Goal: Transaction & Acquisition: Download file/media

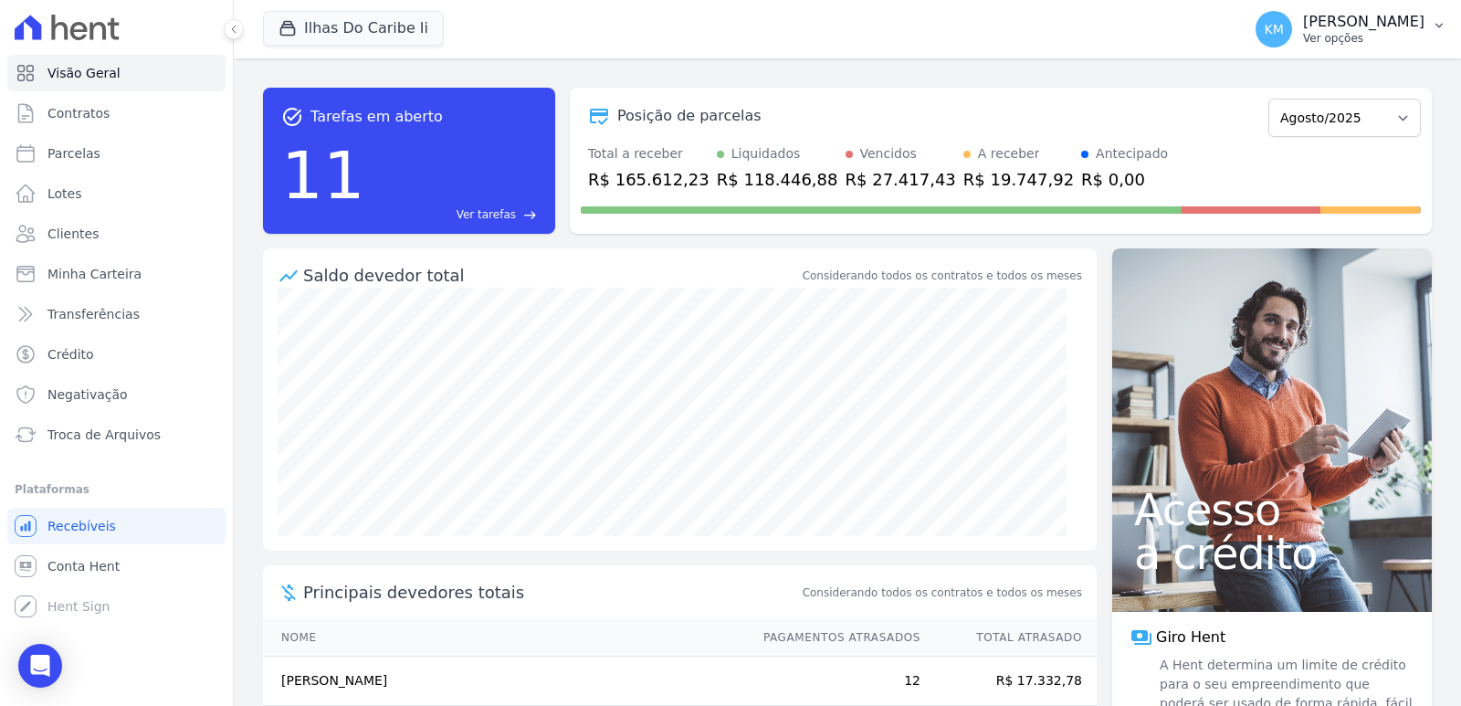
click at [1283, 48] on button "KM [PERSON_NAME] Ver opções" at bounding box center [1351, 29] width 220 height 51
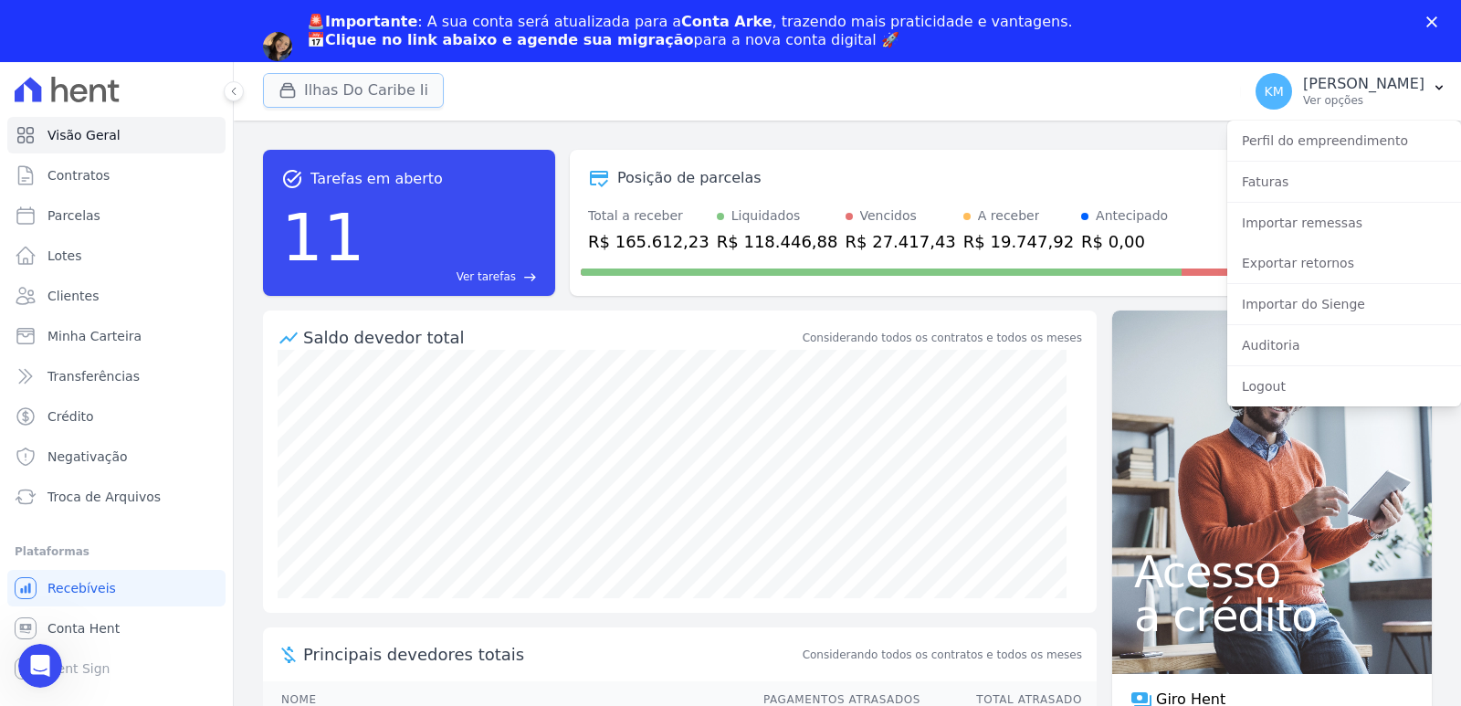
click at [318, 106] on button "Ilhas Do Caribe Ii" at bounding box center [353, 90] width 181 height 35
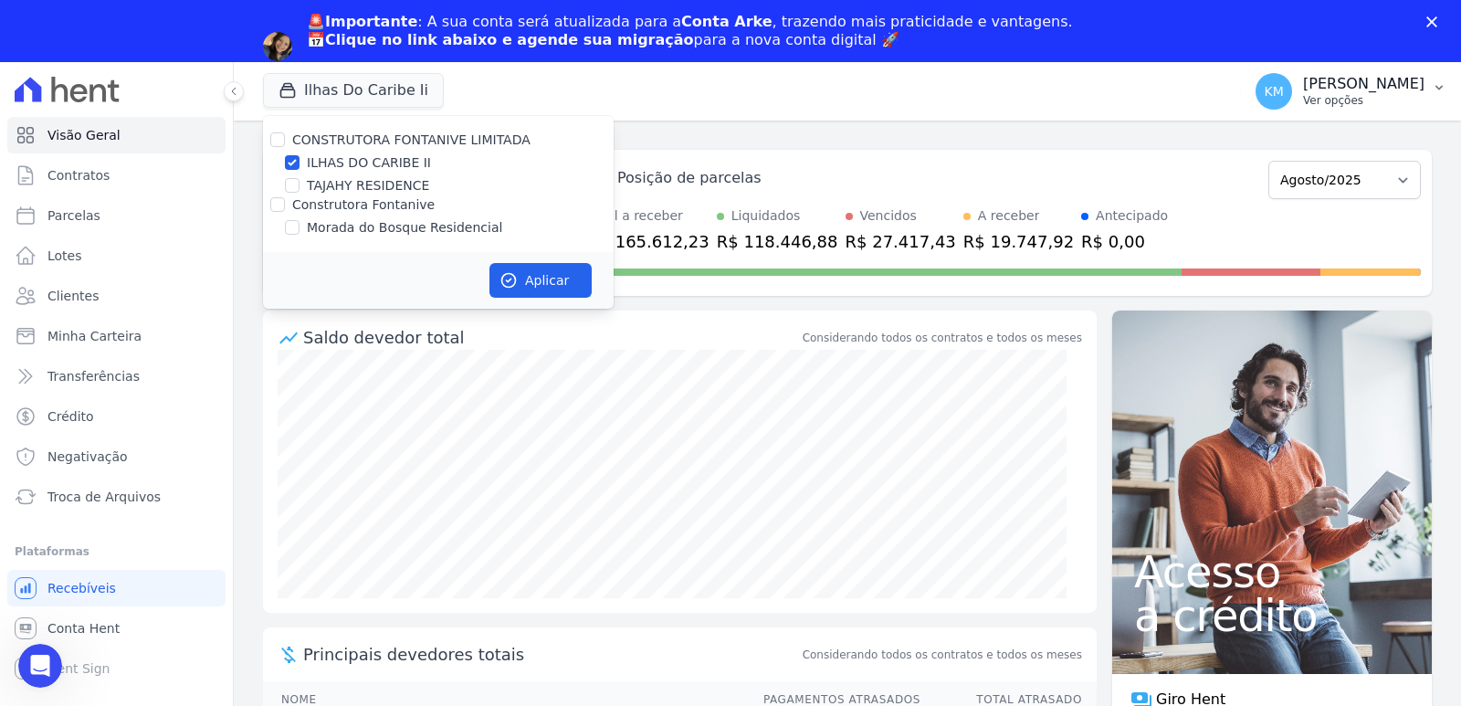
click at [1318, 81] on p "[PERSON_NAME]" at bounding box center [1363, 84] width 121 height 18
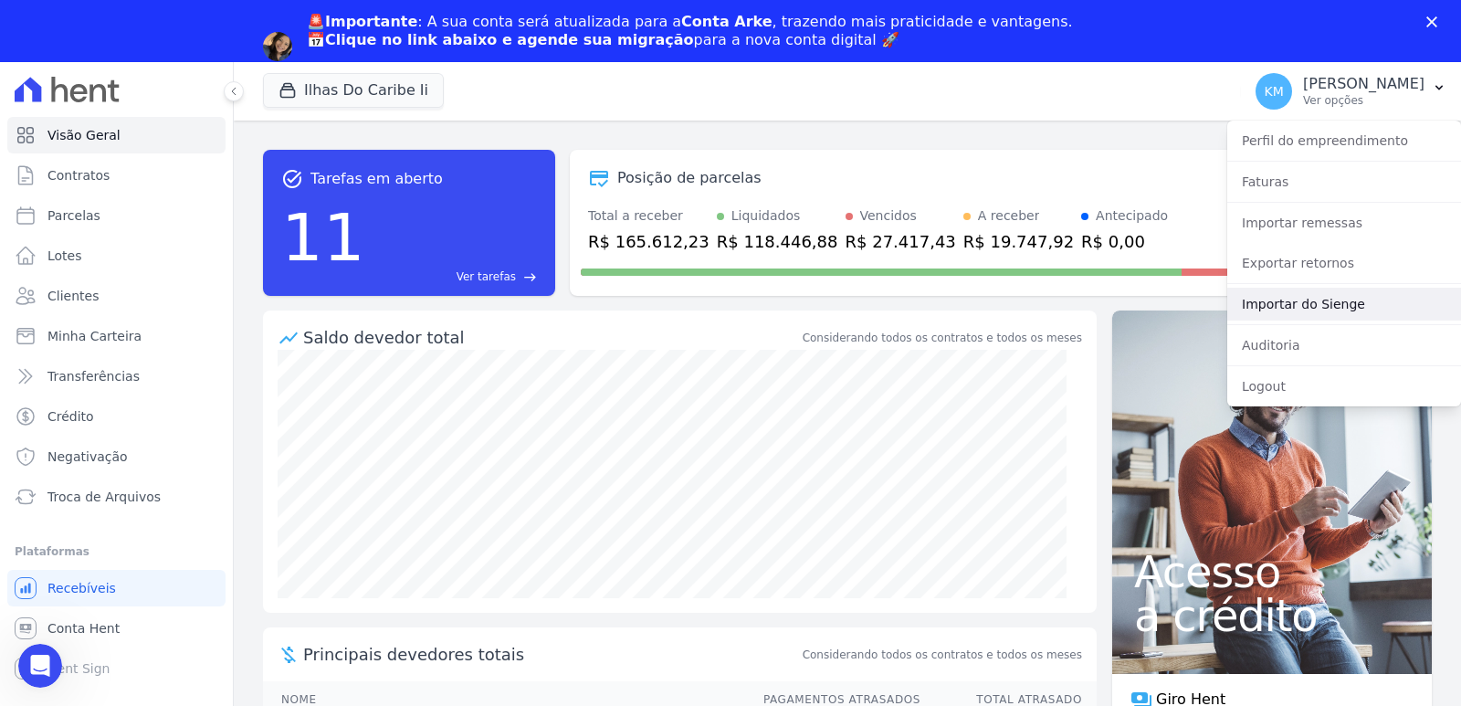
click at [1319, 302] on link "Importar do Sienge" at bounding box center [1344, 304] width 234 height 33
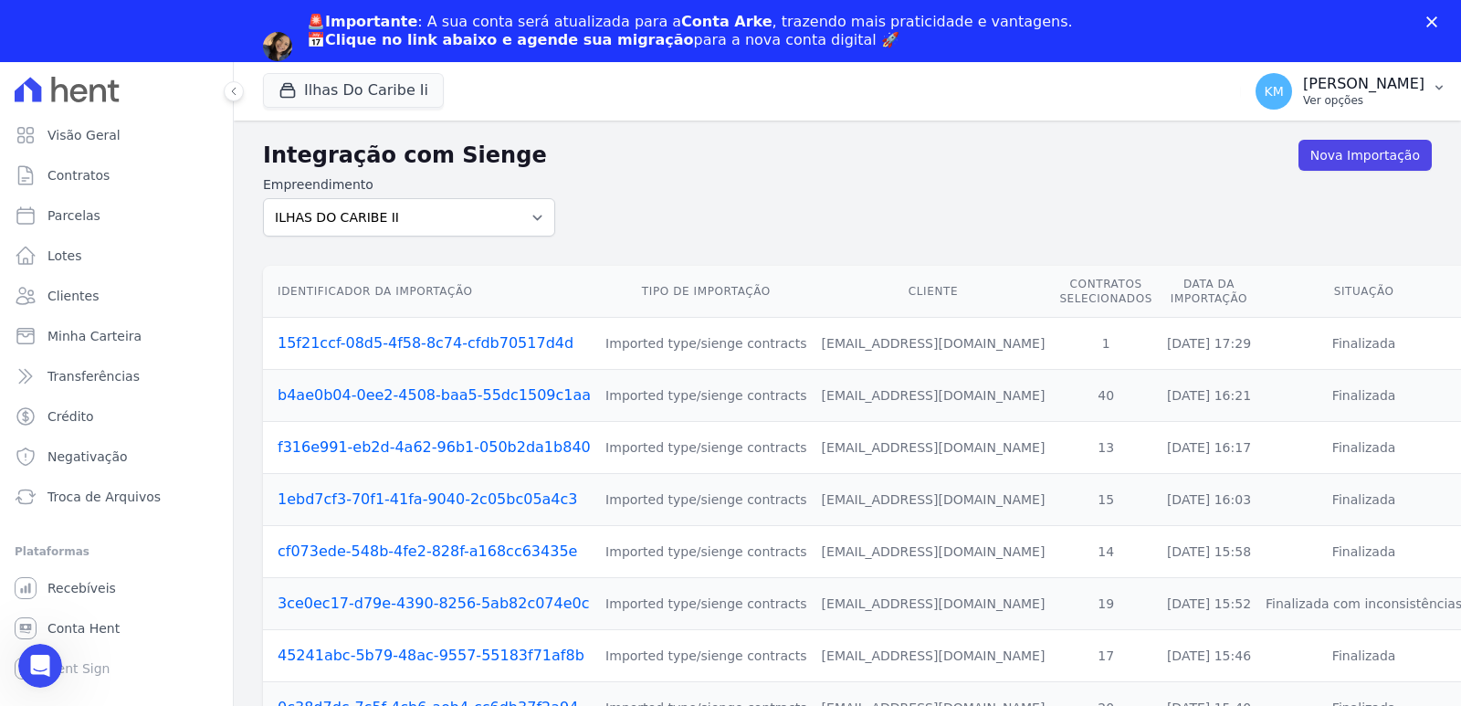
click at [1303, 85] on p "[PERSON_NAME]" at bounding box center [1363, 84] width 121 height 18
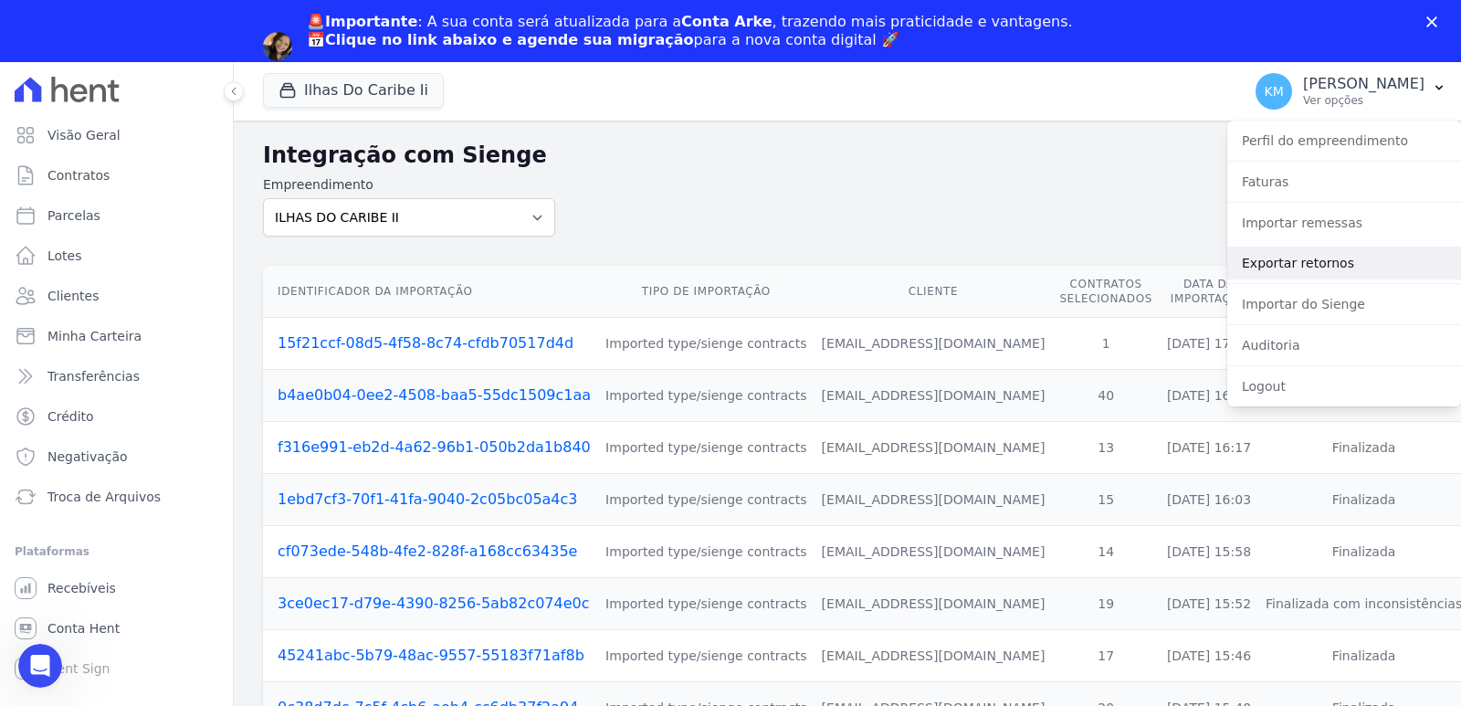
click at [1299, 270] on link "Exportar retornos" at bounding box center [1344, 263] width 234 height 33
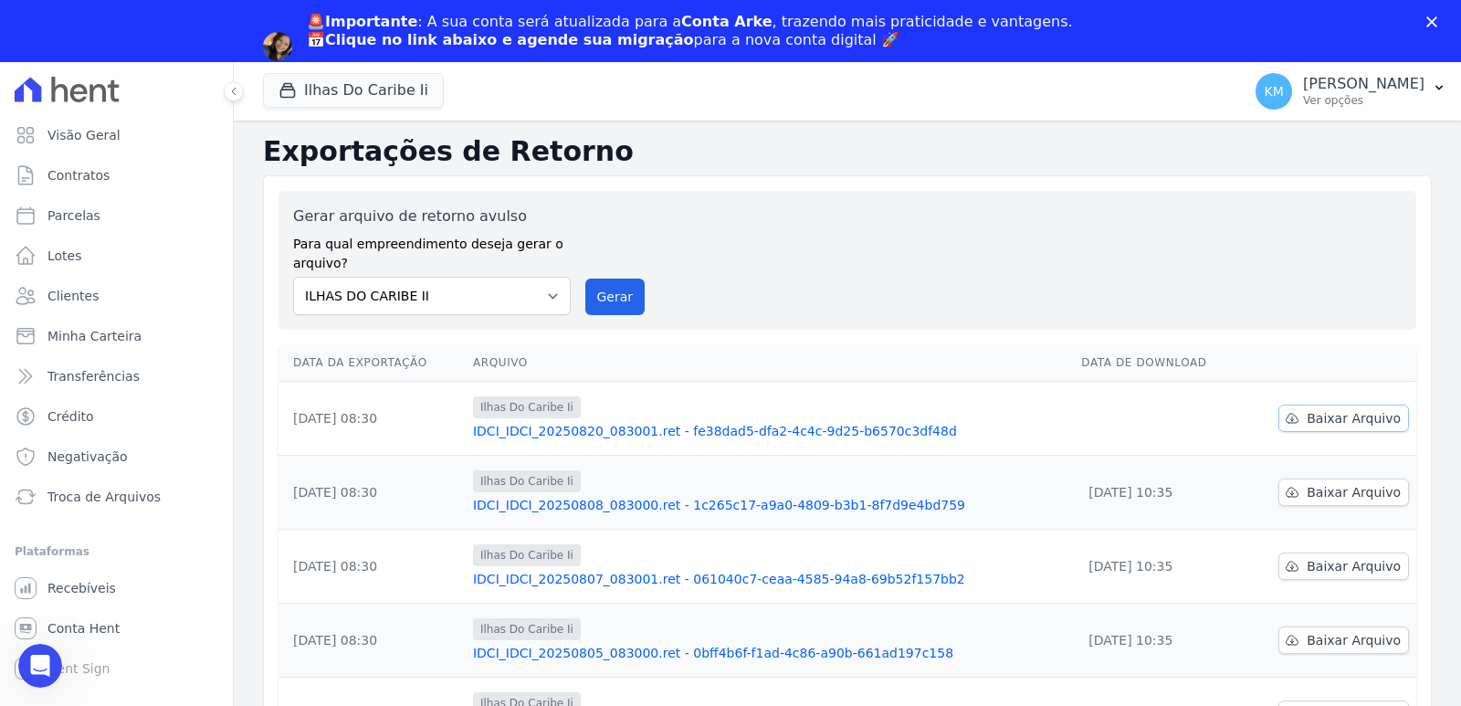
click at [1343, 424] on span "Baixar Arquivo" at bounding box center [1354, 418] width 94 height 18
click at [725, 164] on h2 "Exportações de Retorno" at bounding box center [847, 151] width 1169 height 33
click at [1303, 99] on p "Ver opções" at bounding box center [1363, 100] width 121 height 15
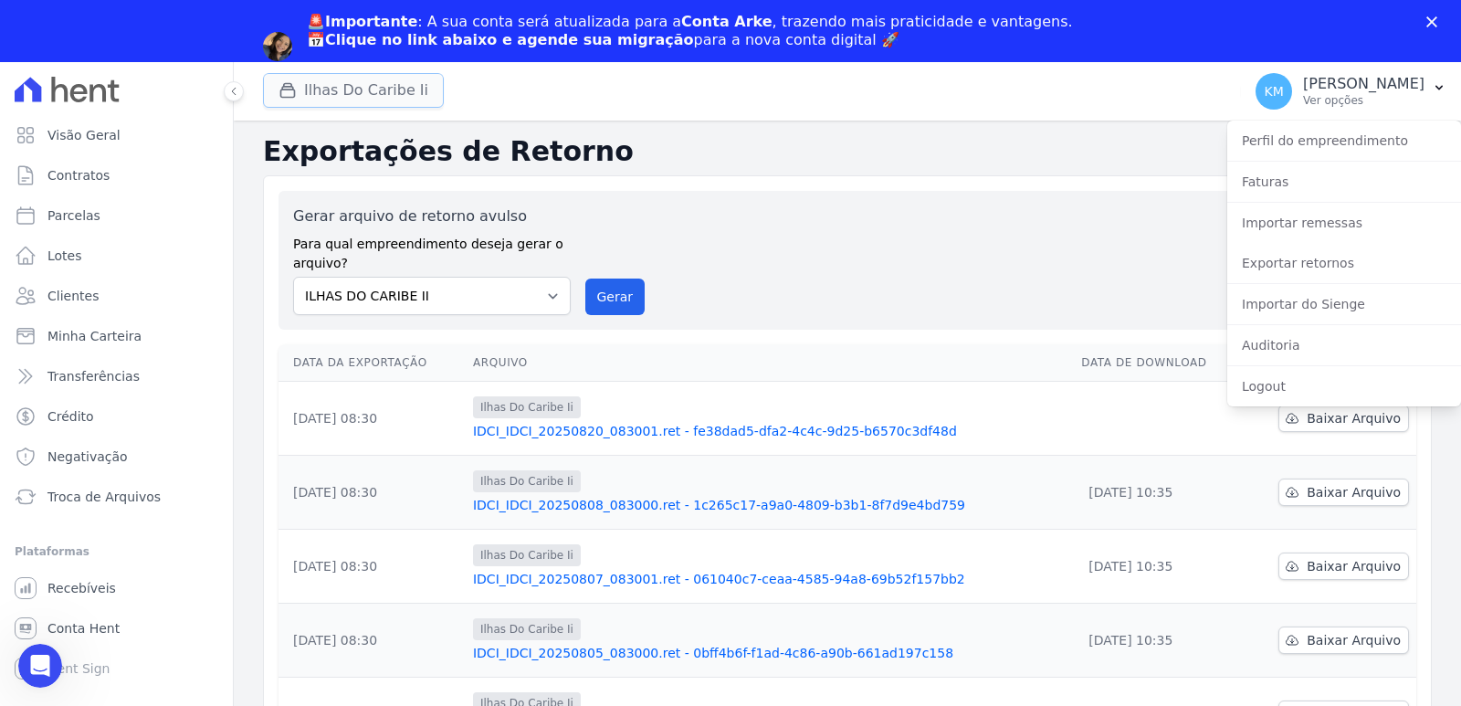
click at [300, 84] on div "button" at bounding box center [292, 90] width 26 height 18
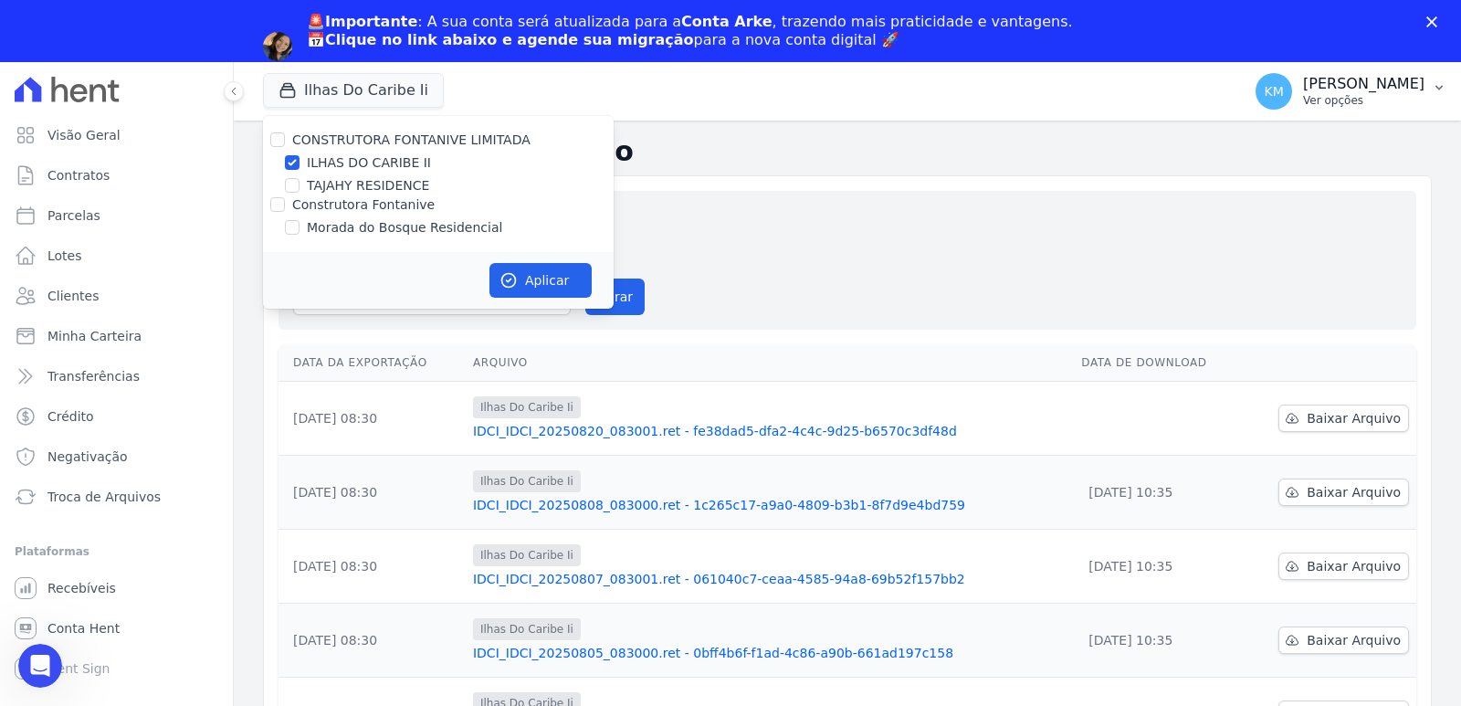
click at [1272, 69] on button "KM [PERSON_NAME] Ver opções" at bounding box center [1351, 91] width 220 height 51
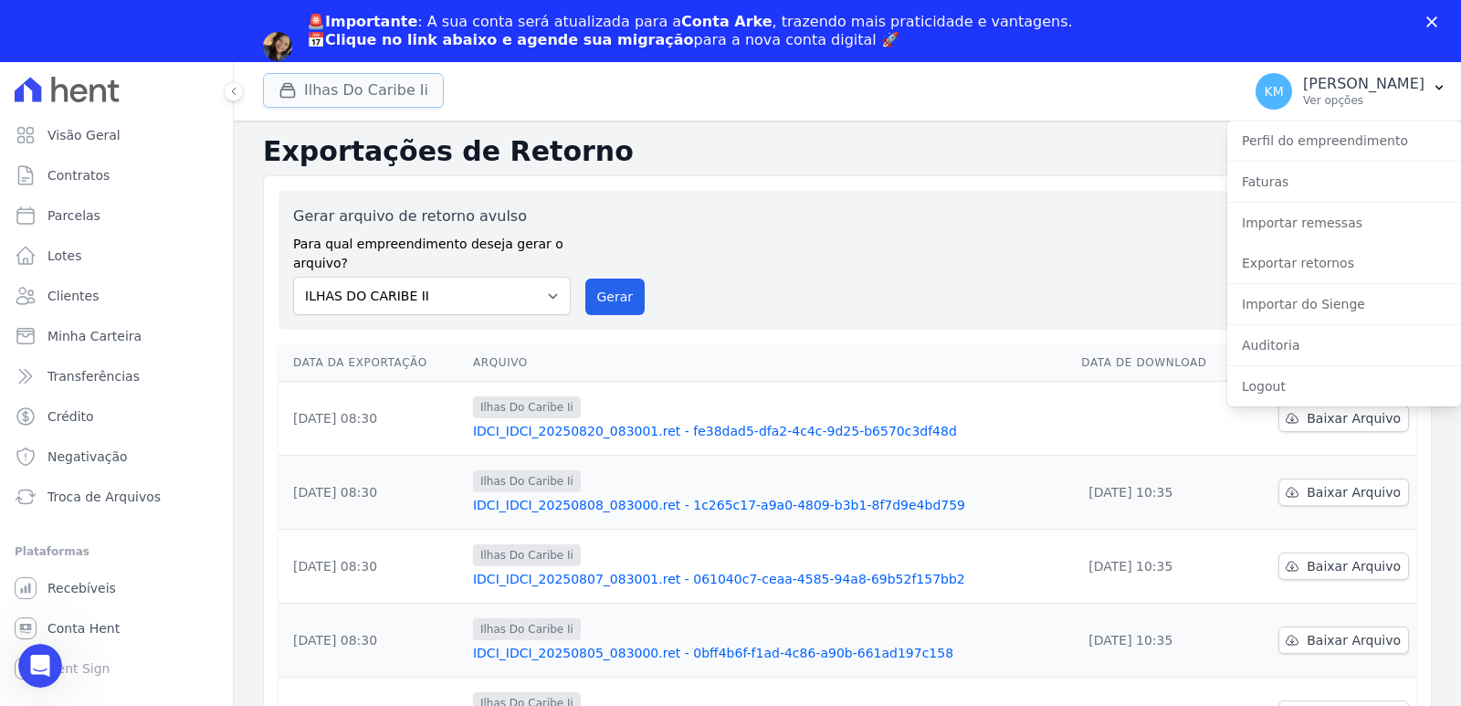
click at [287, 74] on button "Ilhas Do Caribe Ii" at bounding box center [353, 90] width 181 height 35
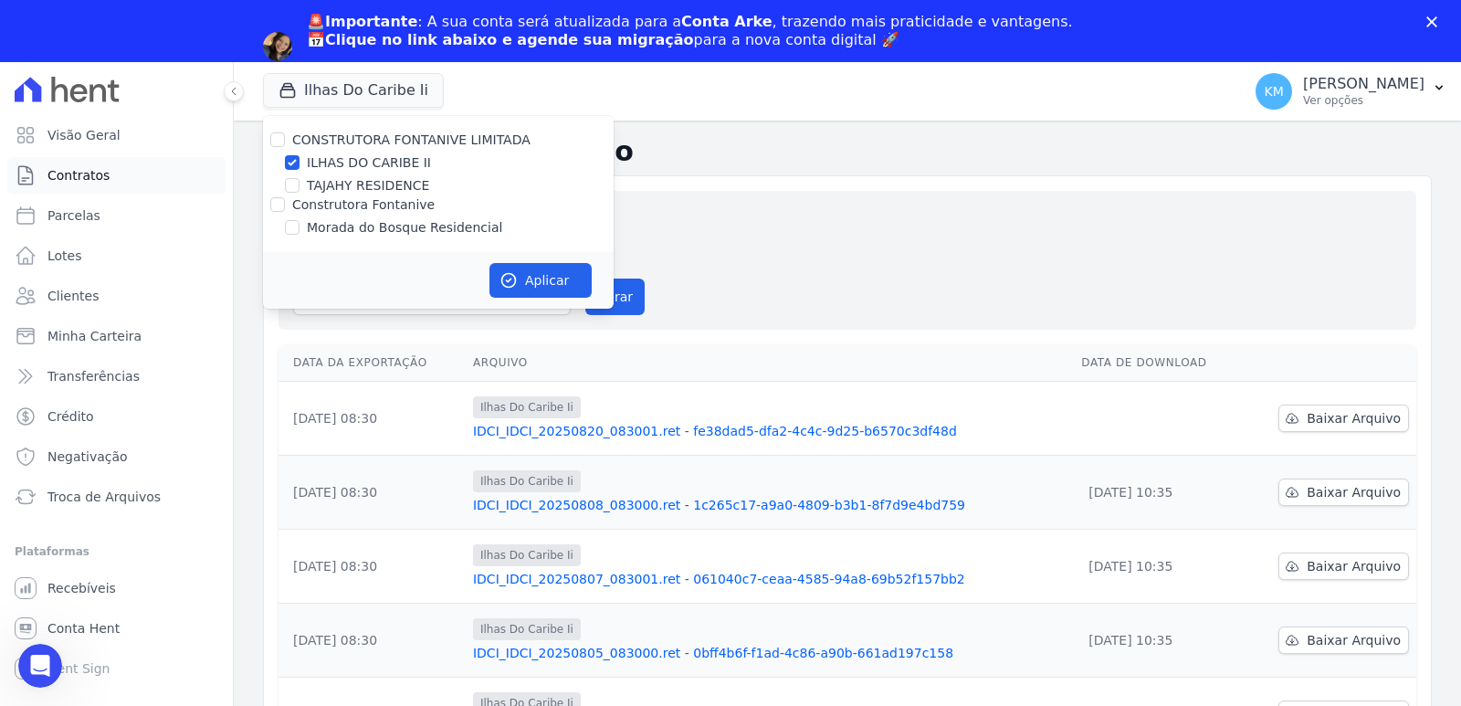
click at [37, 177] on link "Contratos" at bounding box center [116, 175] width 218 height 37
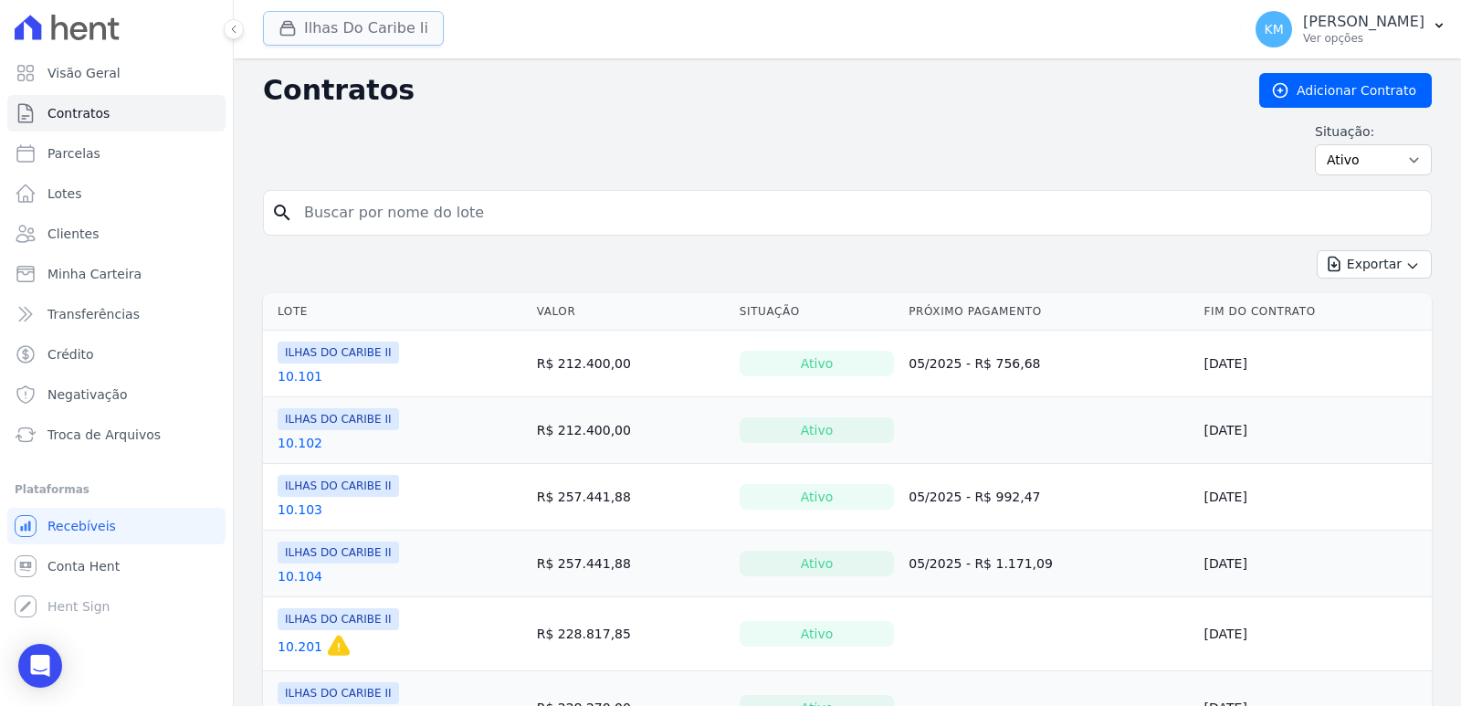
click at [385, 39] on button "Ilhas Do Caribe Ii" at bounding box center [353, 28] width 181 height 35
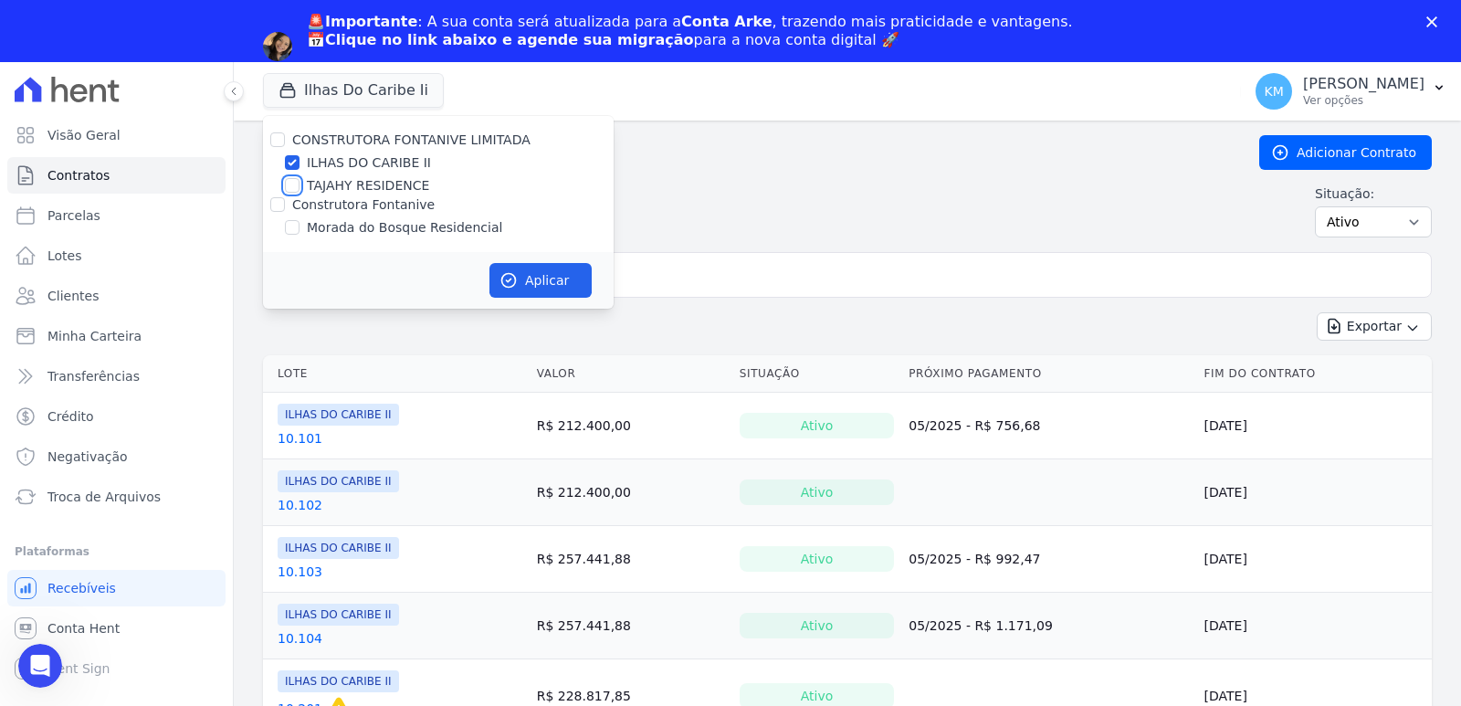
click at [292, 190] on input "TAJAHY RESIDENCE" at bounding box center [292, 185] width 15 height 15
checkbox input "true"
click at [293, 167] on input "ILHAS DO CARIBE II" at bounding box center [292, 162] width 15 height 15
checkbox input "false"
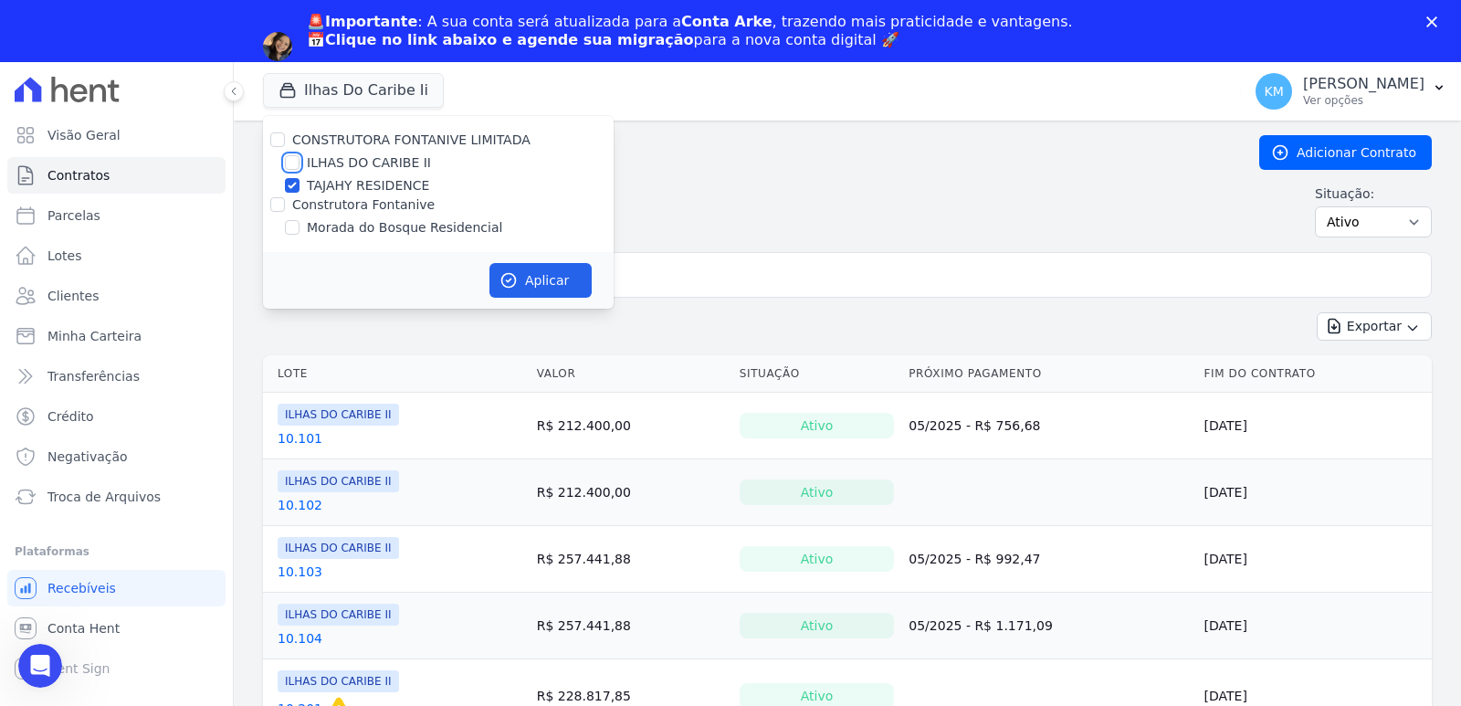
checkbox input "false"
click at [553, 283] on button "Aplicar" at bounding box center [540, 280] width 102 height 35
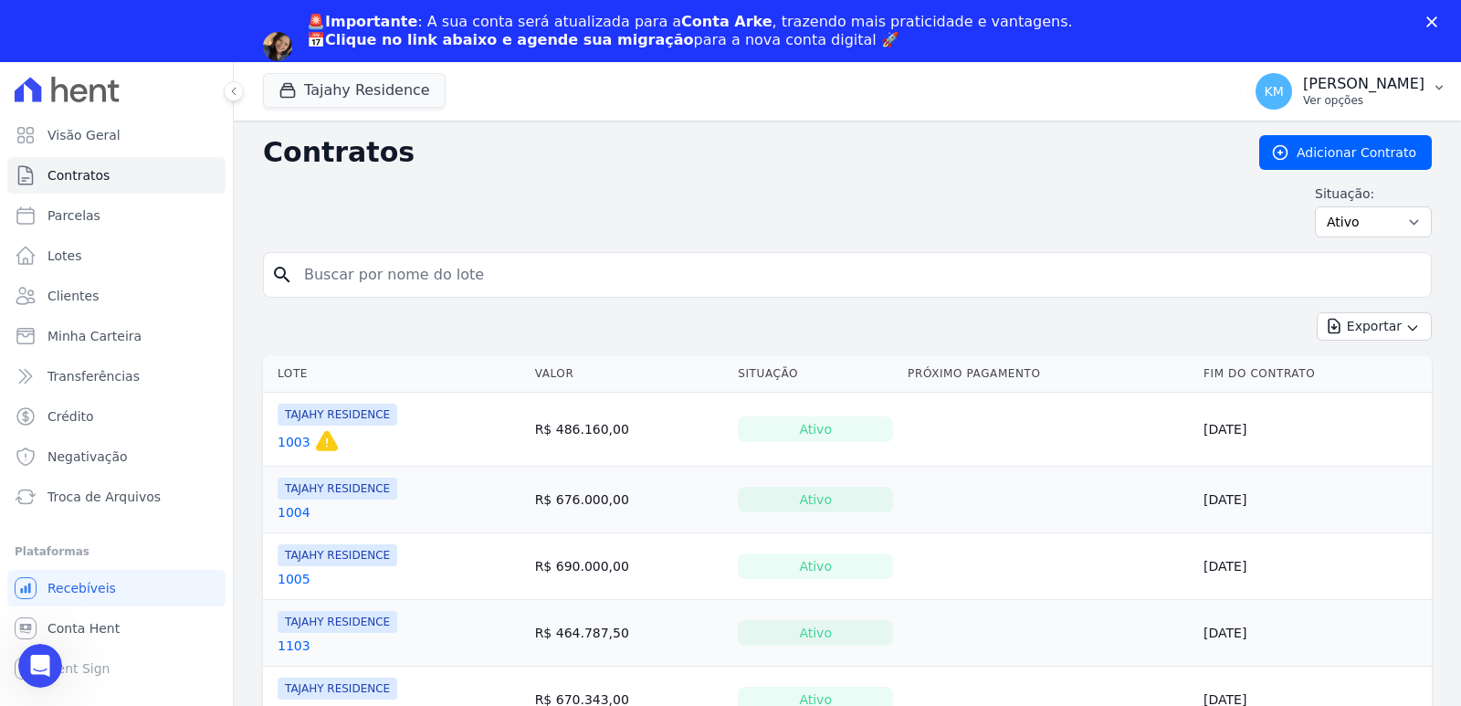
click at [1310, 79] on p "[PERSON_NAME]" at bounding box center [1363, 84] width 121 height 18
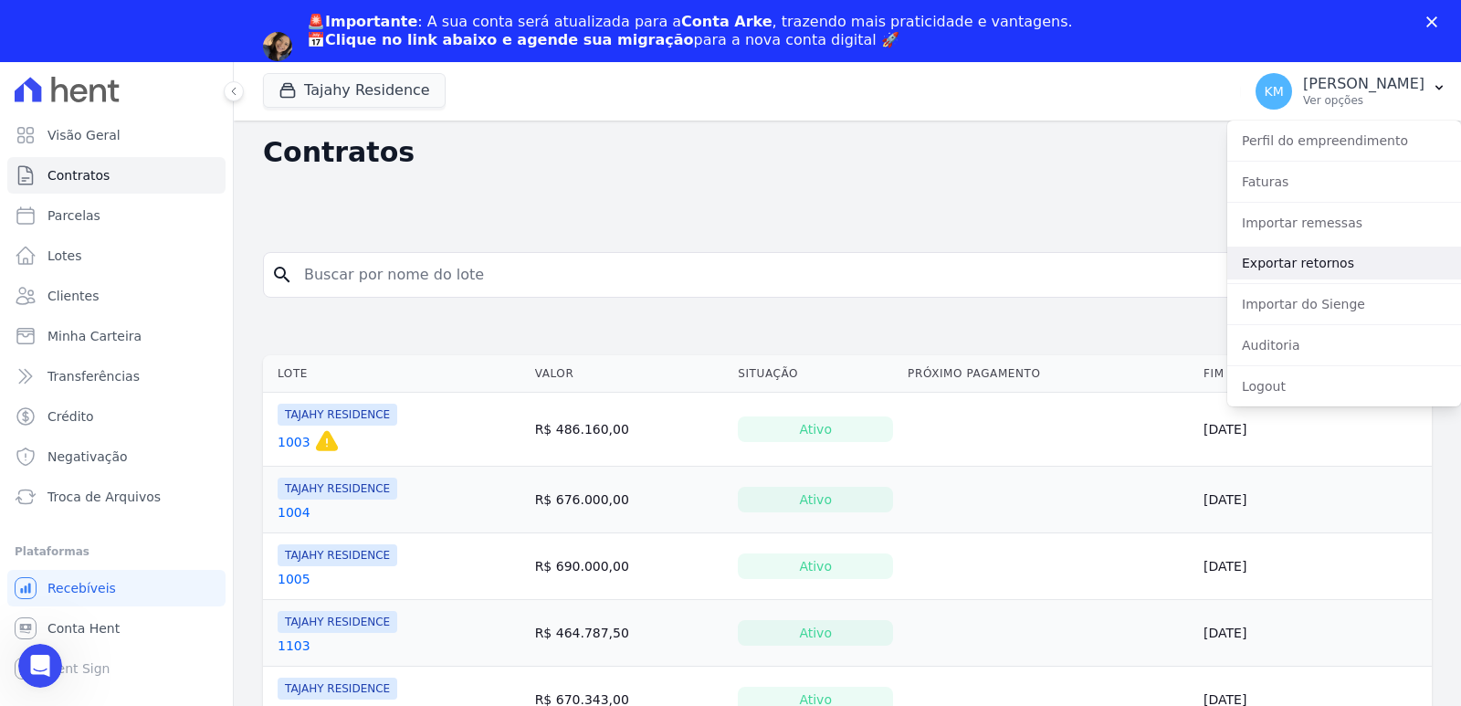
click at [1278, 274] on link "Exportar retornos" at bounding box center [1344, 263] width 234 height 33
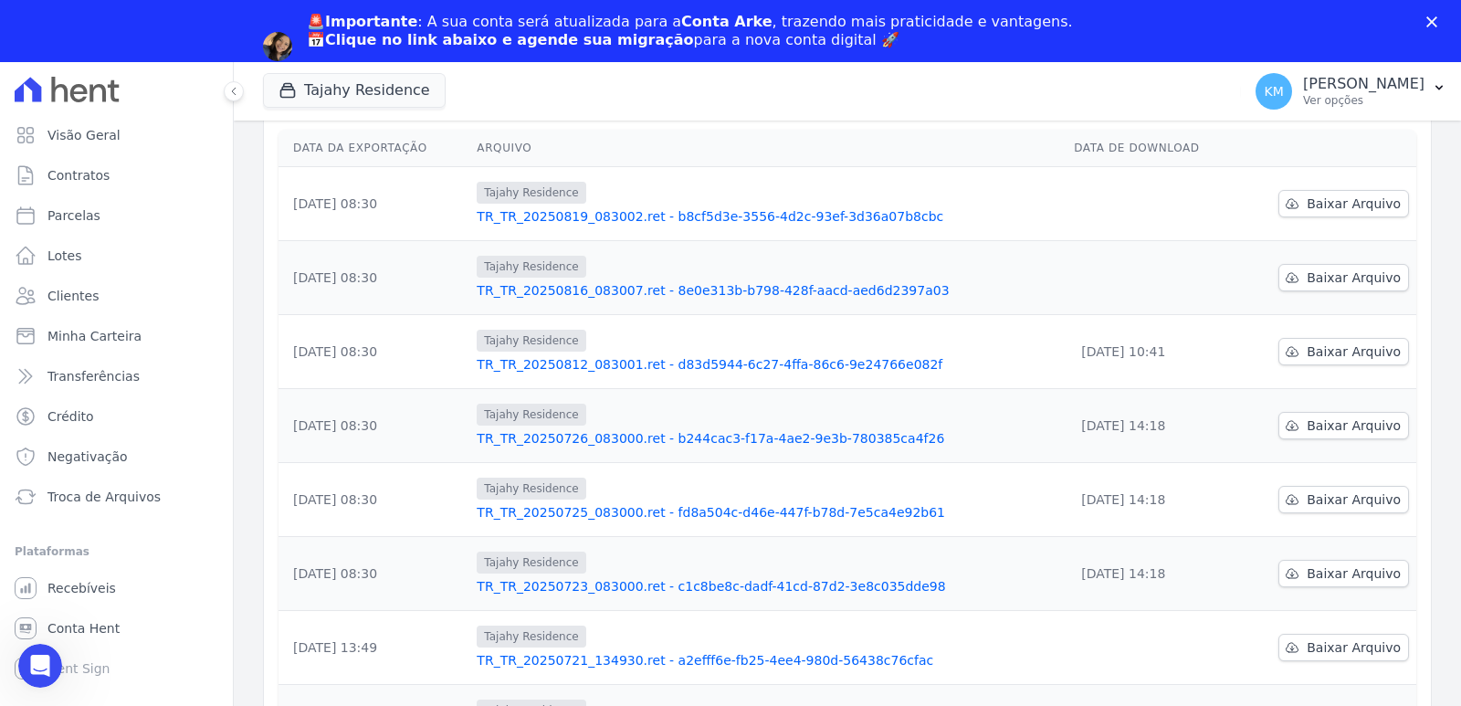
scroll to position [183, 0]
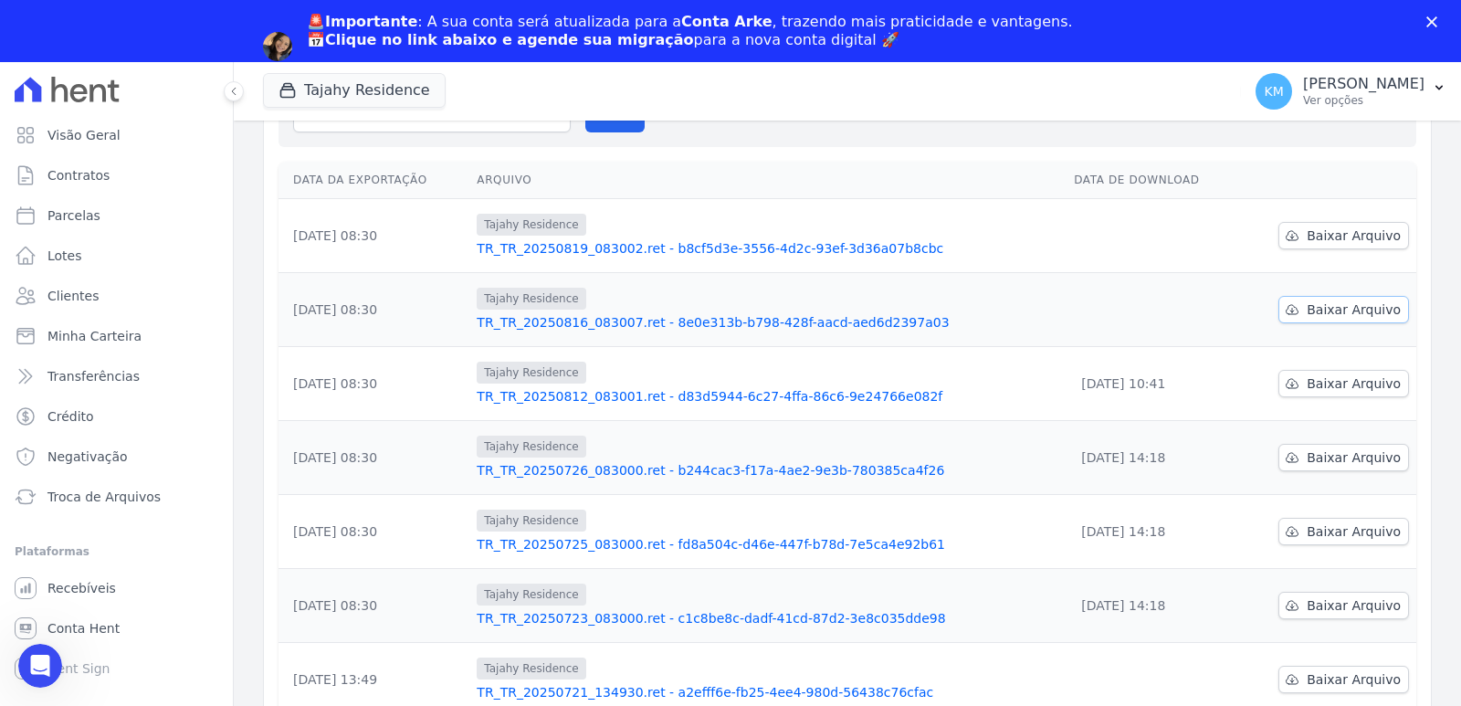
click at [1309, 312] on span "Baixar Arquivo" at bounding box center [1354, 309] width 94 height 18
click at [1309, 236] on span "Baixar Arquivo" at bounding box center [1354, 235] width 94 height 18
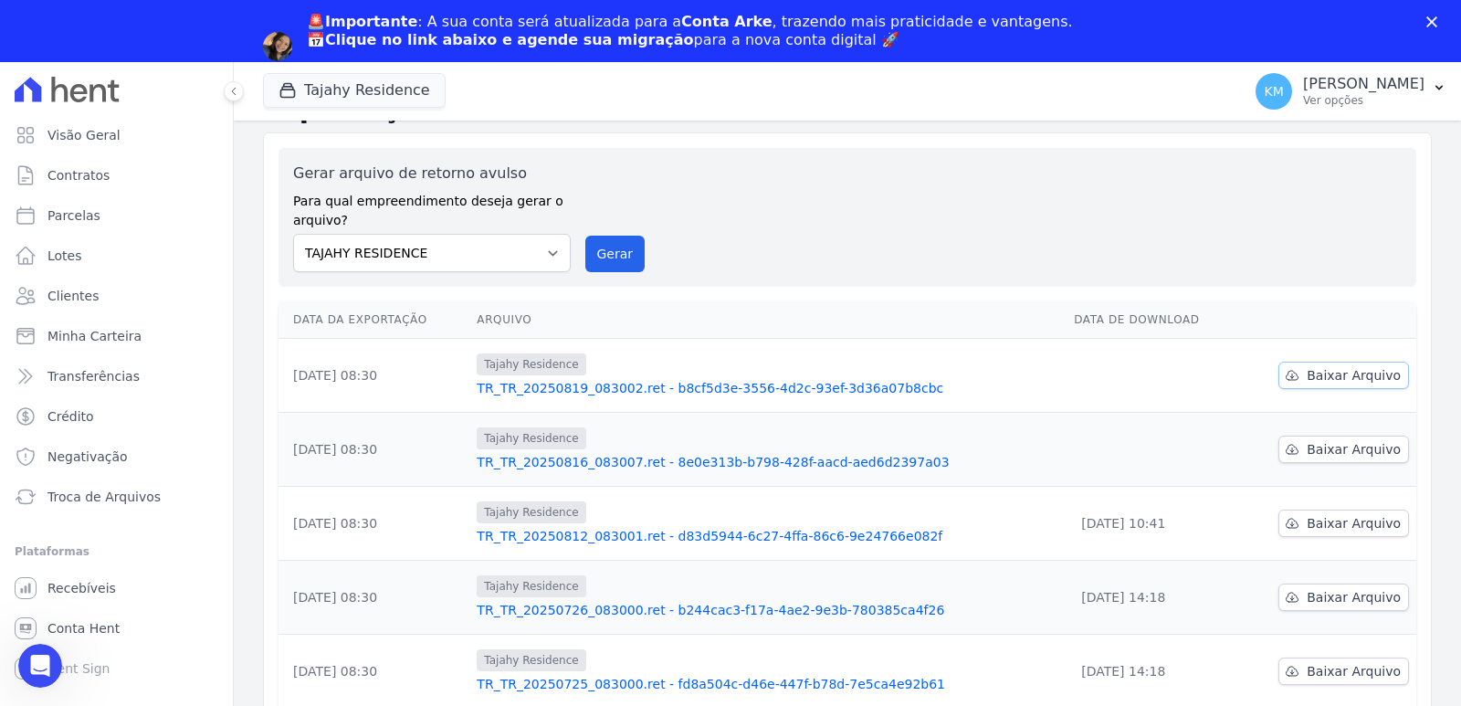
scroll to position [0, 0]
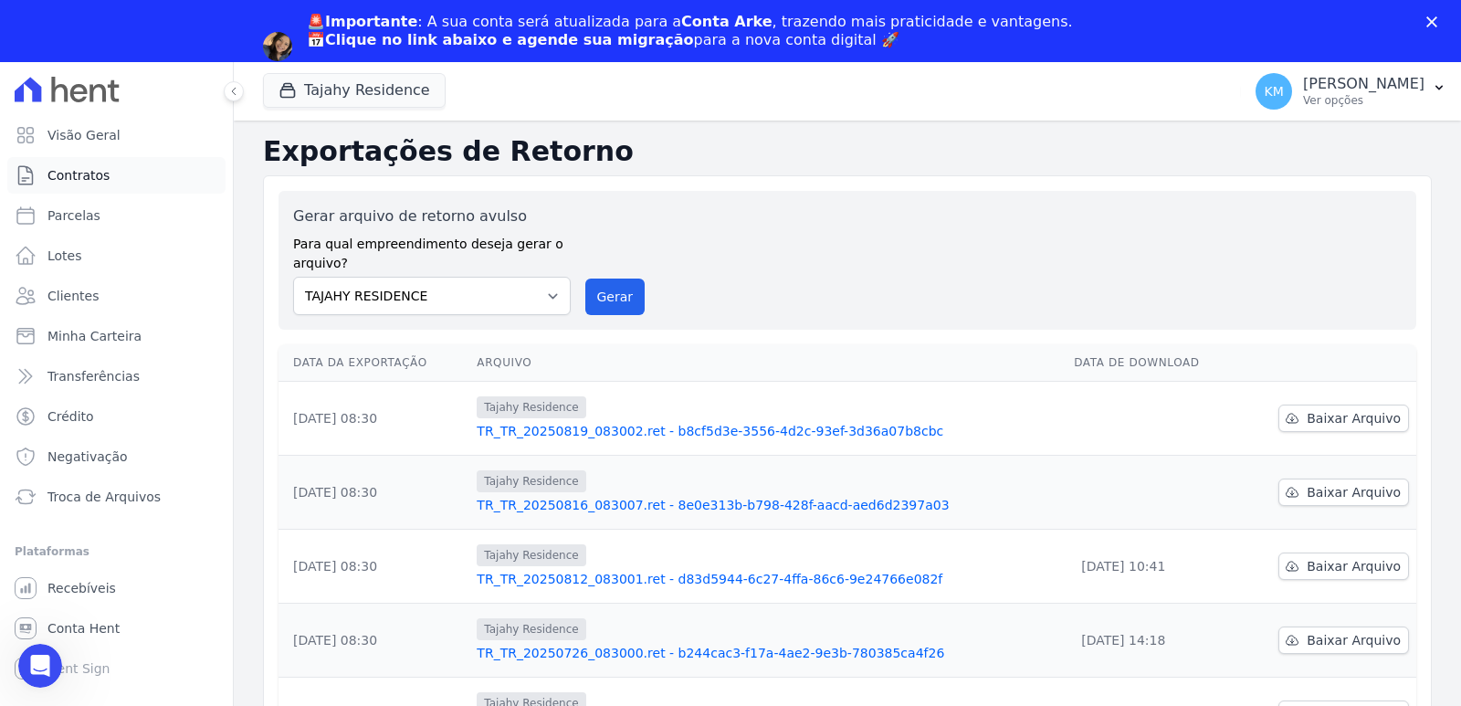
click at [68, 174] on span "Contratos" at bounding box center [78, 175] width 62 height 18
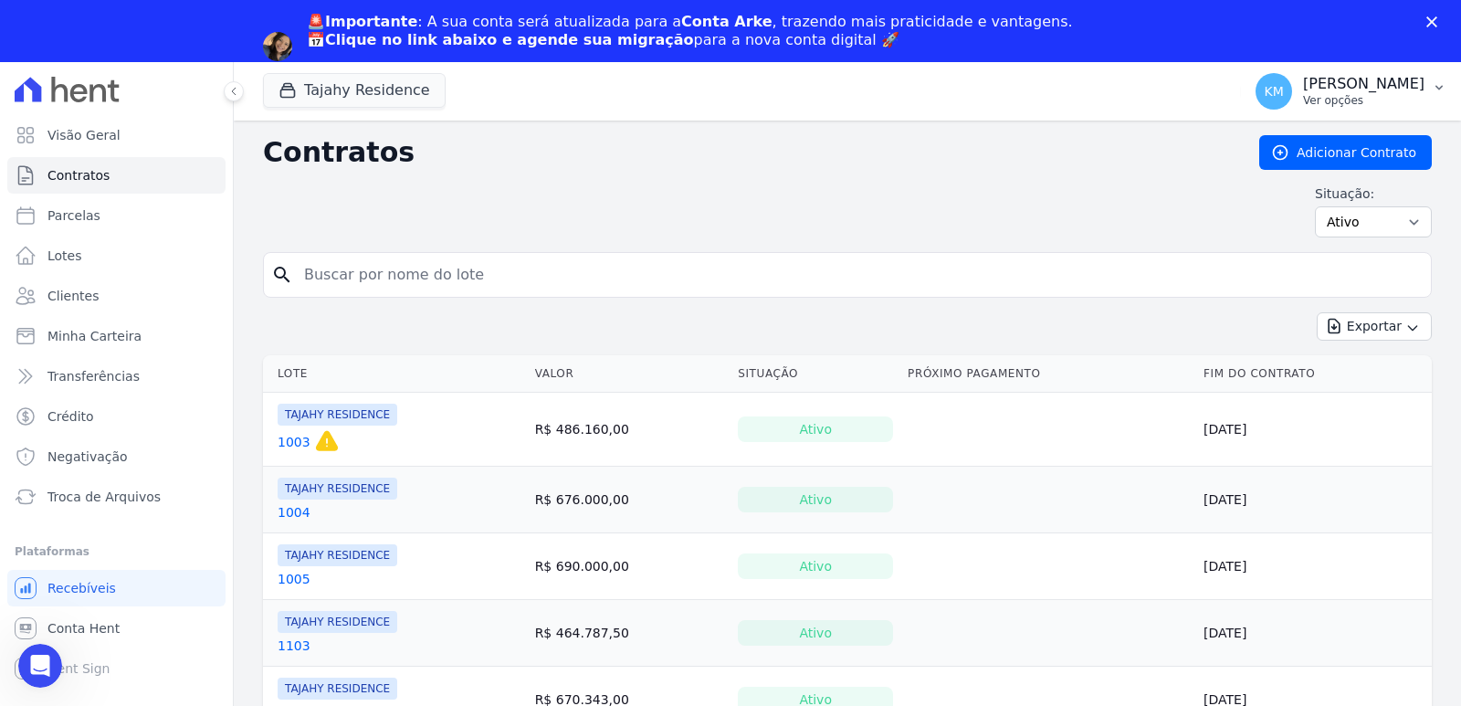
click at [1303, 105] on p "Ver opções" at bounding box center [1363, 100] width 121 height 15
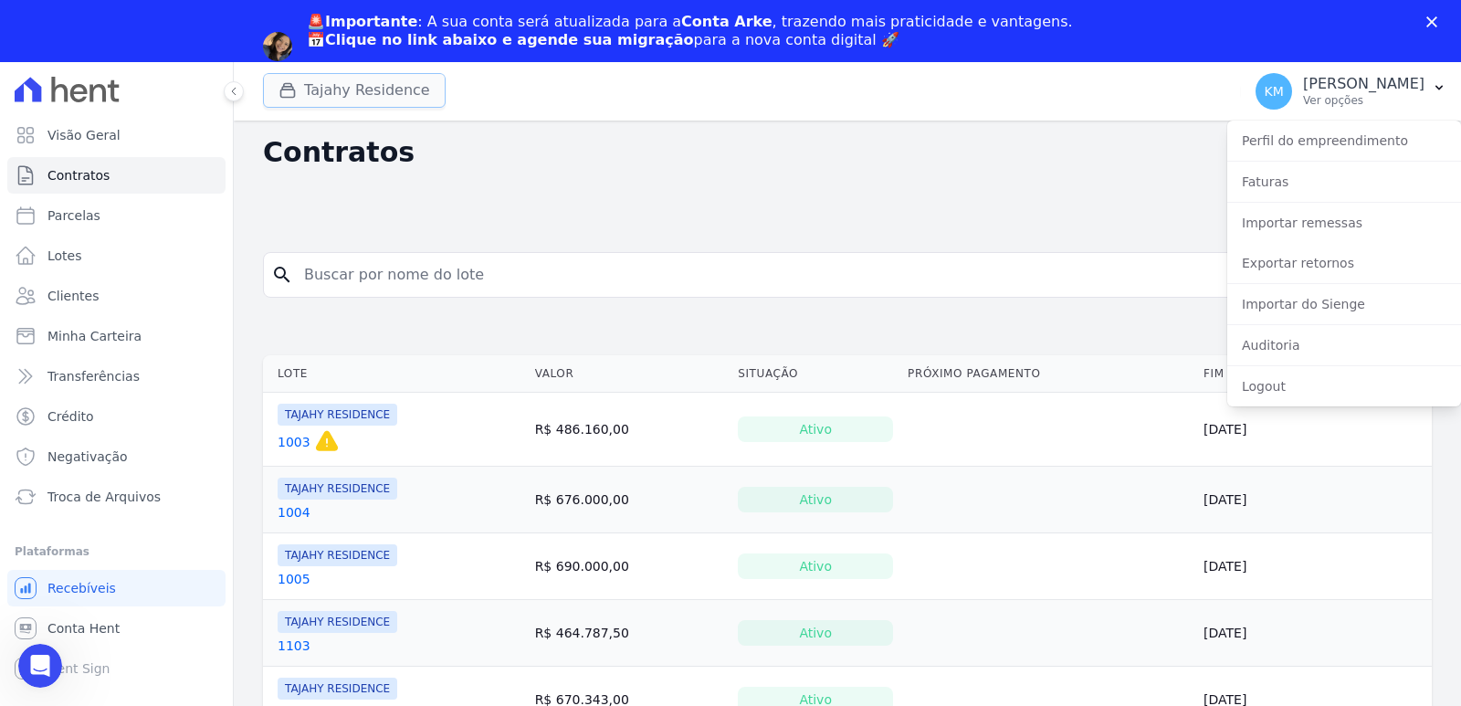
click at [288, 80] on button "Tajahy Residence" at bounding box center [354, 90] width 183 height 35
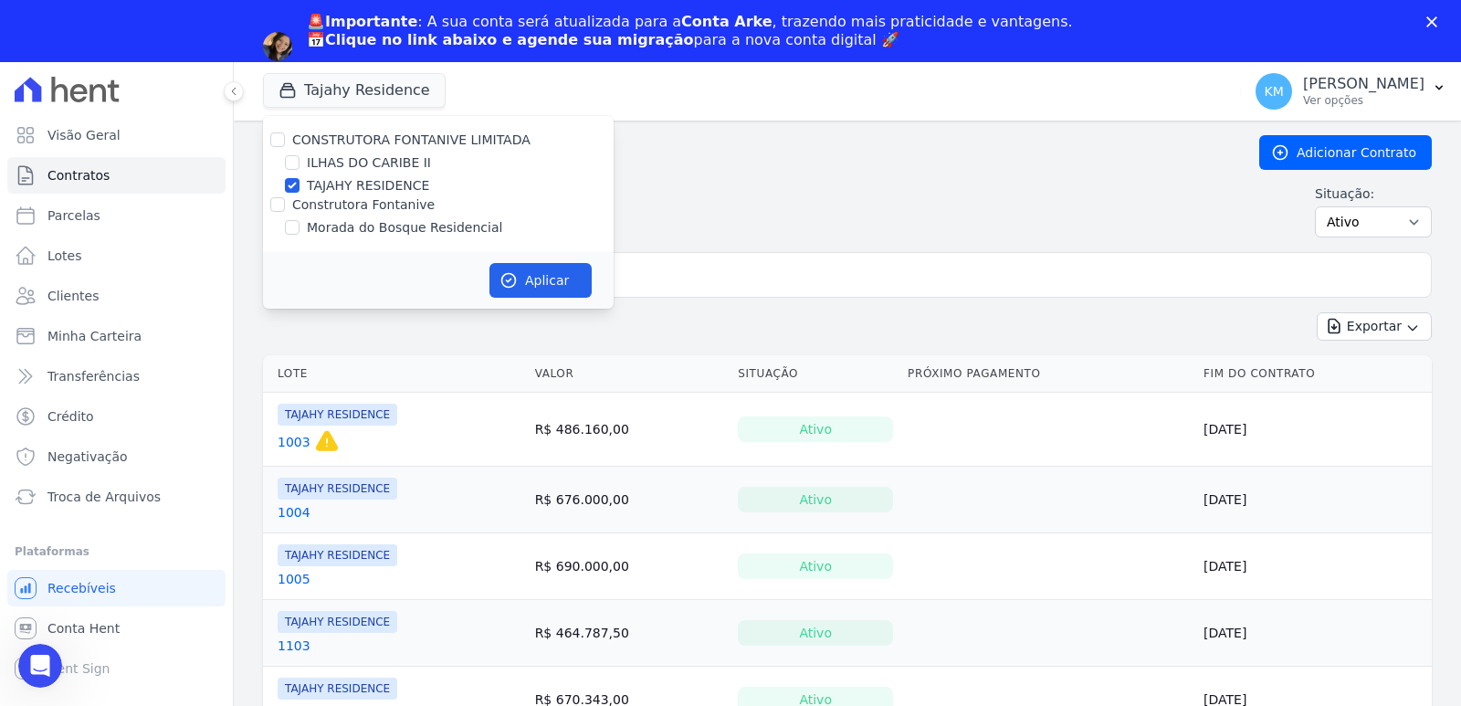
click at [279, 226] on div "Morada do Bosque Residencial" at bounding box center [438, 227] width 351 height 19
click at [293, 232] on input "Morada do Bosque Residencial" at bounding box center [292, 227] width 15 height 15
checkbox input "true"
click at [294, 177] on div at bounding box center [292, 185] width 15 height 18
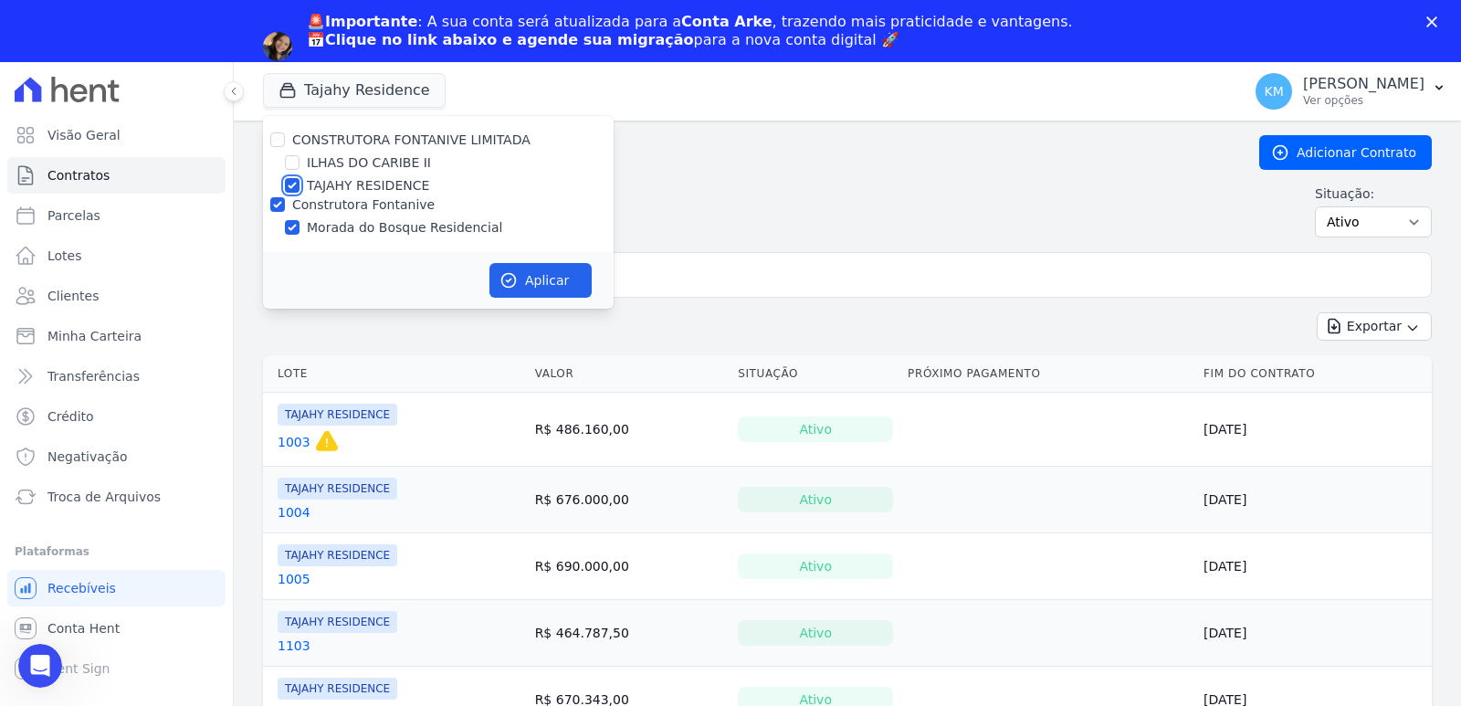
click at [293, 185] on input "TAJAHY RESIDENCE" at bounding box center [292, 185] width 15 height 15
checkbox input "false"
click at [544, 279] on button "Aplicar" at bounding box center [540, 280] width 102 height 35
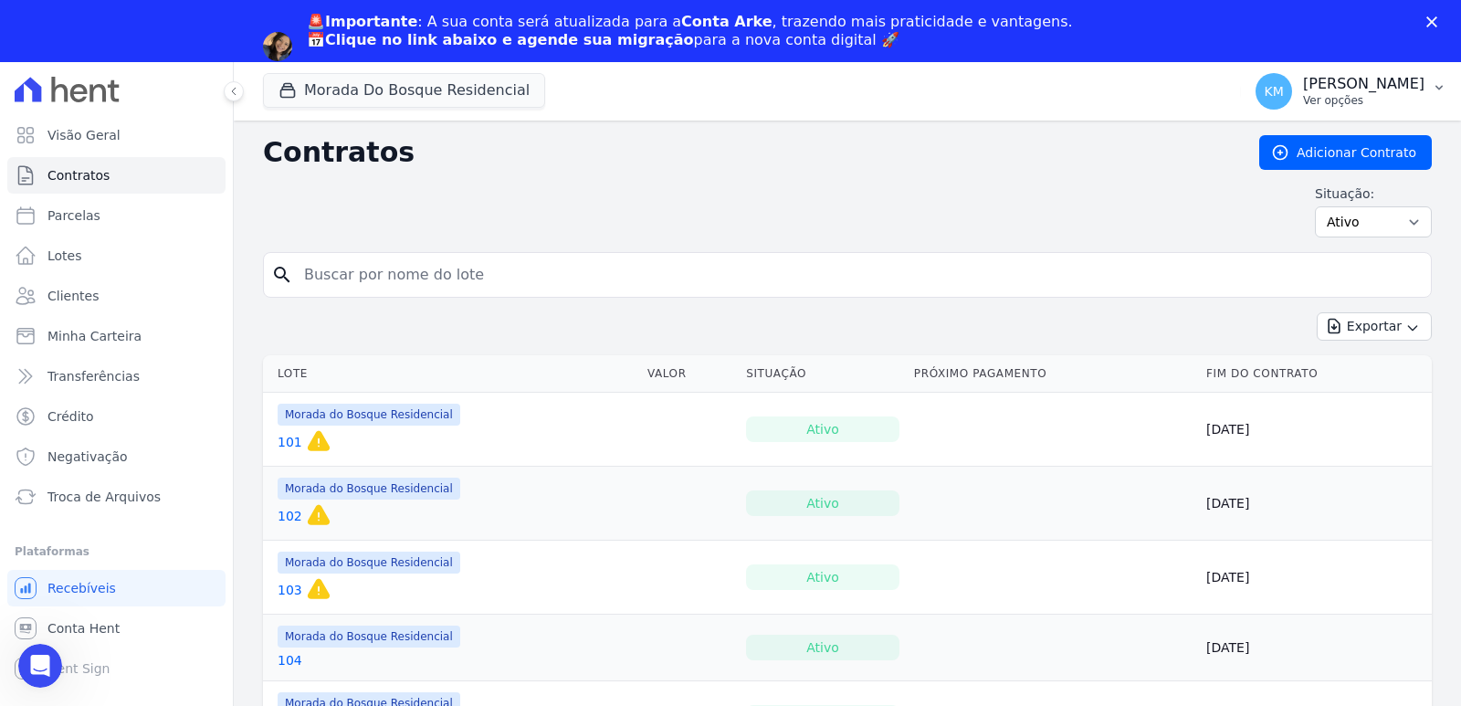
click at [1356, 89] on p "[PERSON_NAME]" at bounding box center [1363, 84] width 121 height 18
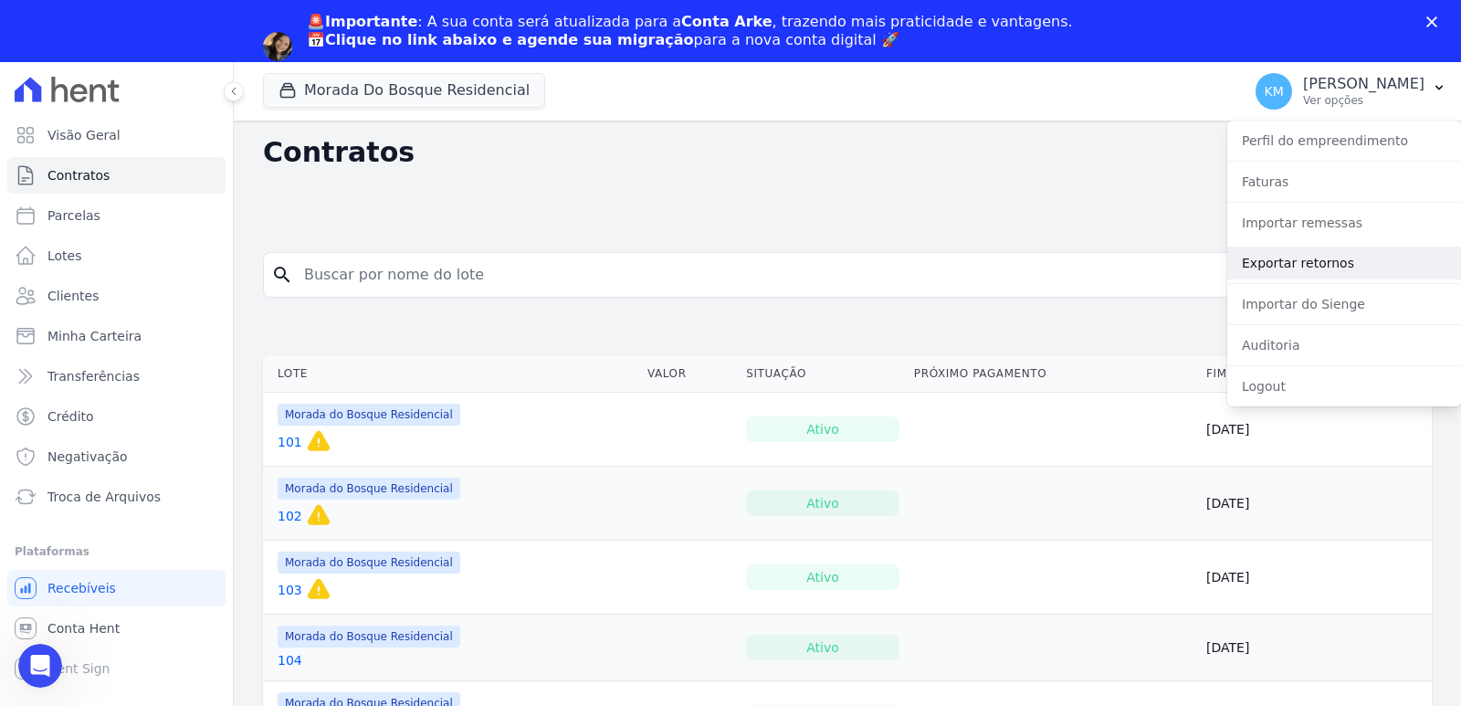
click at [1269, 266] on link "Exportar retornos" at bounding box center [1344, 263] width 234 height 33
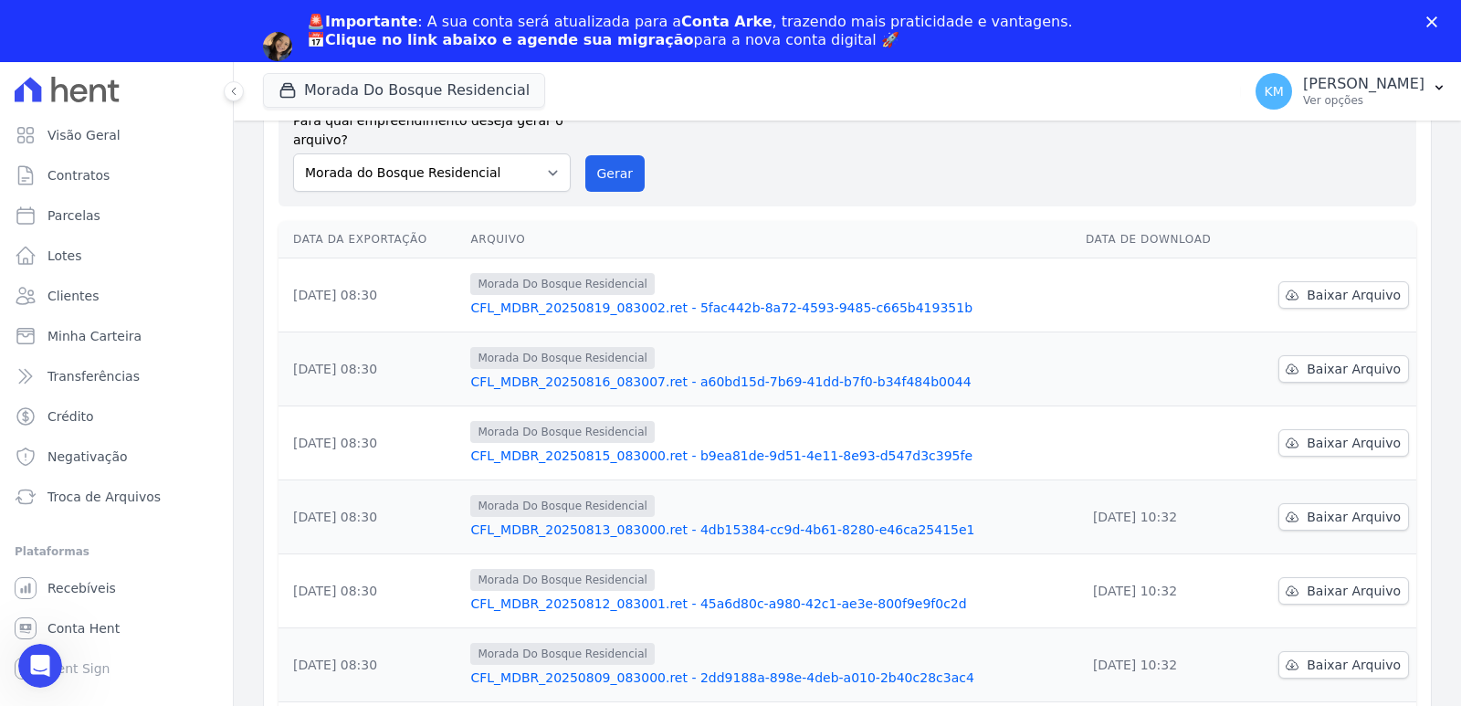
scroll to position [91, 0]
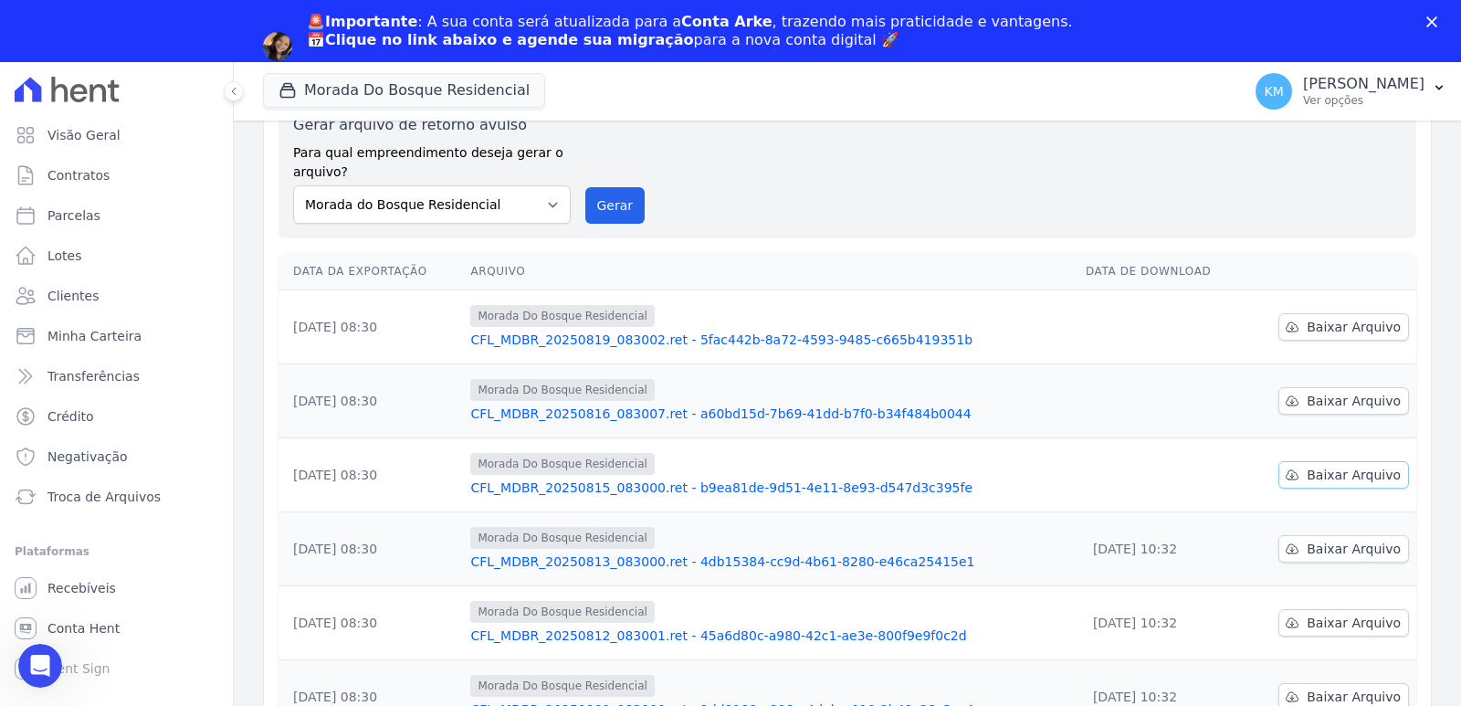
click at [1325, 477] on span "Baixar Arquivo" at bounding box center [1354, 475] width 94 height 18
click at [1308, 399] on span "Baixar Arquivo" at bounding box center [1354, 401] width 94 height 18
click at [1326, 333] on span "Baixar Arquivo" at bounding box center [1354, 327] width 94 height 18
